Goal: Transaction & Acquisition: Purchase product/service

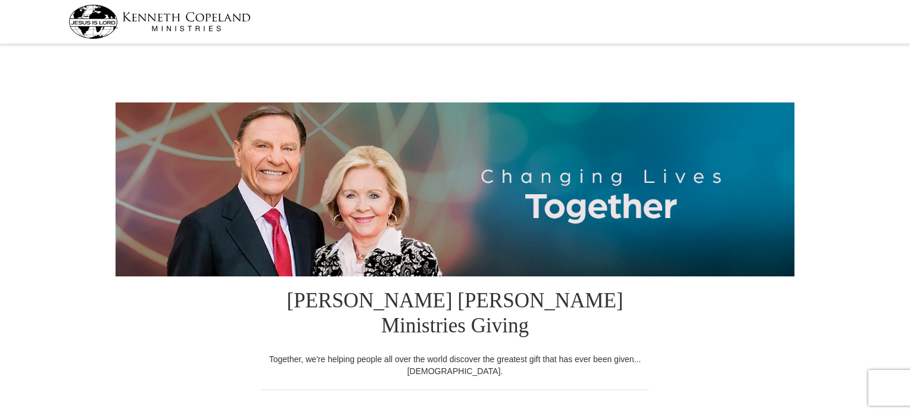
select select "CA"
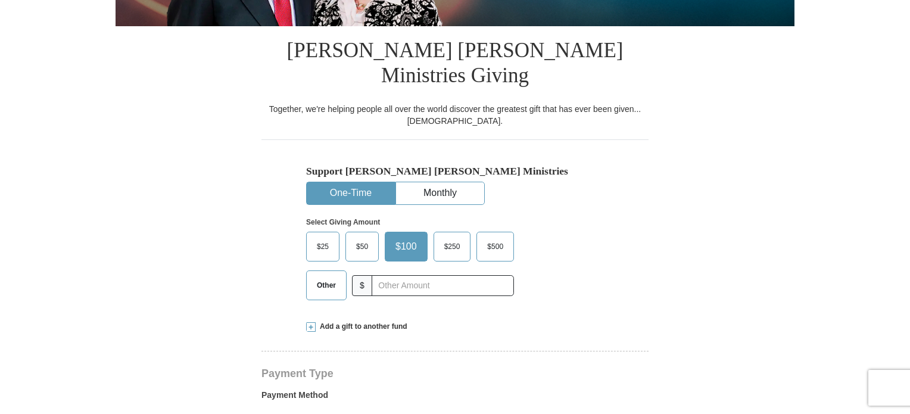
scroll to position [238, 0]
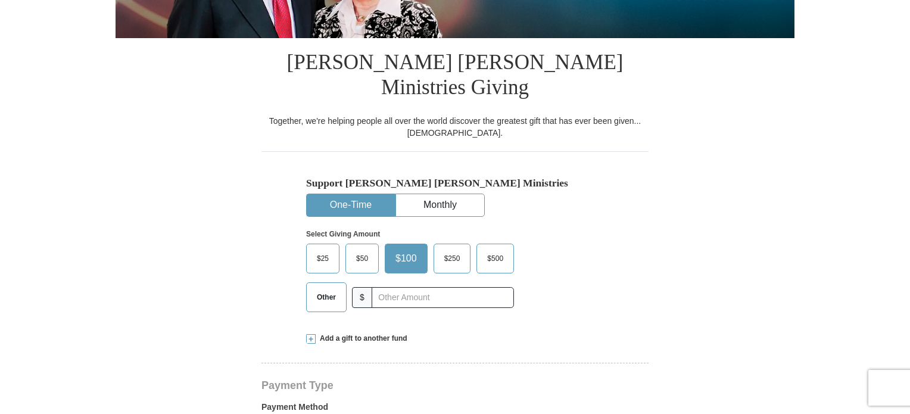
click at [311, 334] on span at bounding box center [311, 339] width 10 height 10
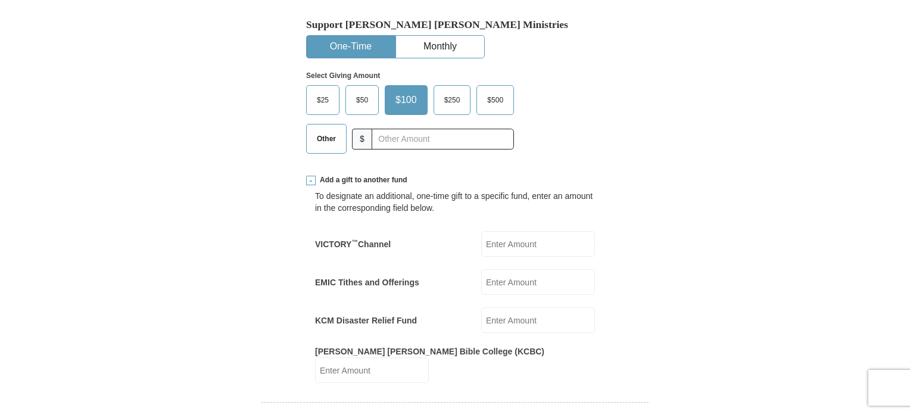
scroll to position [436, 0]
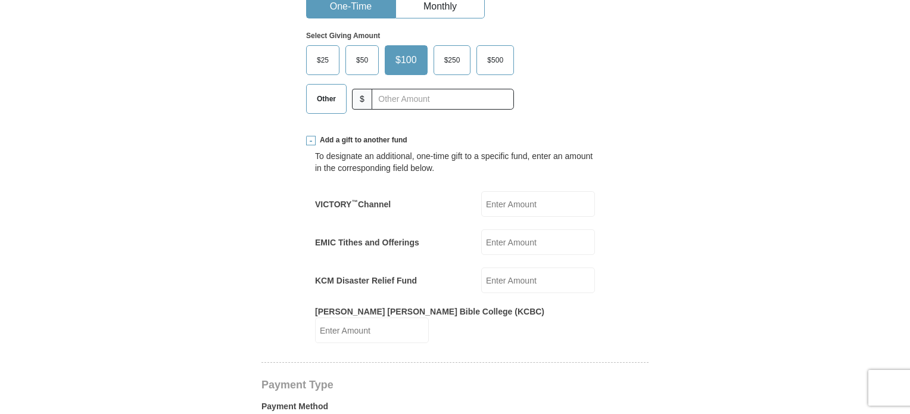
drag, startPoint x: 498, startPoint y: 218, endPoint x: 505, endPoint y: 219, distance: 6.6
click at [498, 229] on input "EMIC Tithes and Offerings" at bounding box center [538, 242] width 114 height 26
type input "300"
click at [598, 161] on div "To designate an additional, one-time gift to a specific fund, enter an amount i…" at bounding box center [455, 244] width 298 height 198
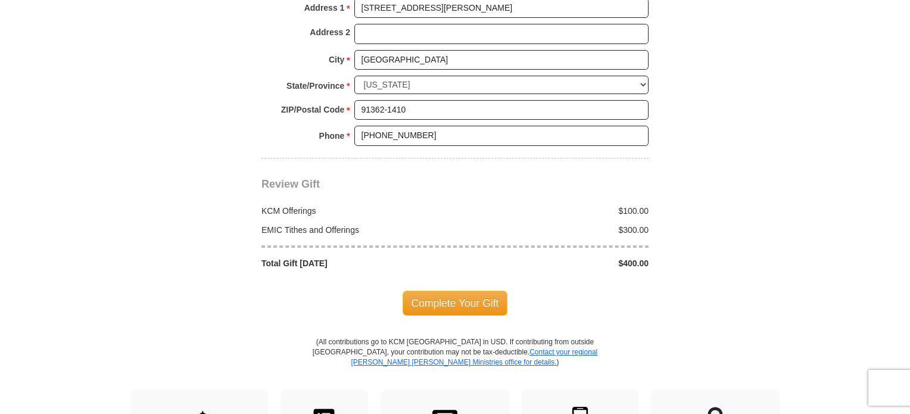
scroll to position [1230, 0]
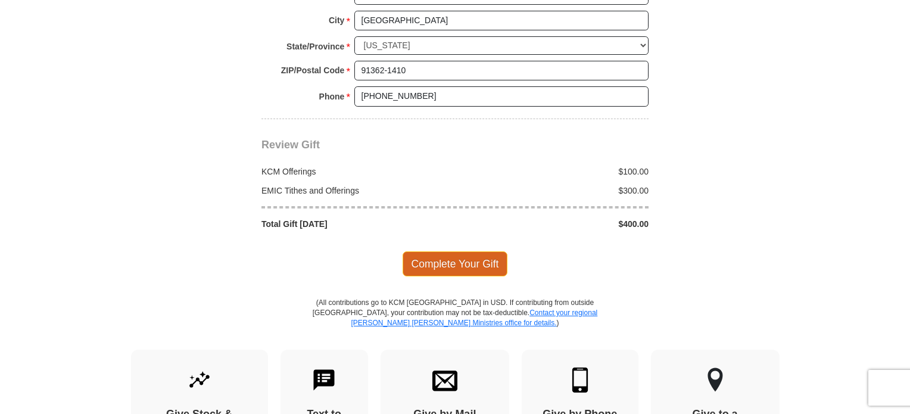
click at [487, 251] on span "Complete Your Gift" at bounding box center [454, 263] width 105 height 25
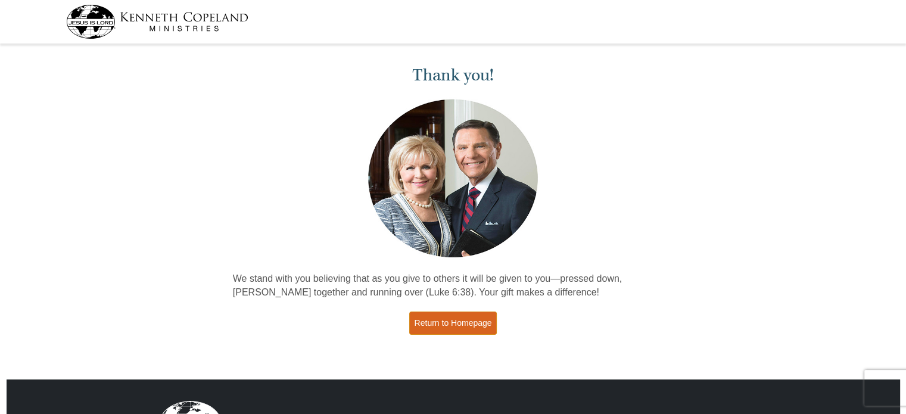
drag, startPoint x: 472, startPoint y: 326, endPoint x: 487, endPoint y: 313, distance: 20.3
click at [472, 326] on link "Return to Homepage" at bounding box center [453, 322] width 88 height 23
